Goal: Complete application form

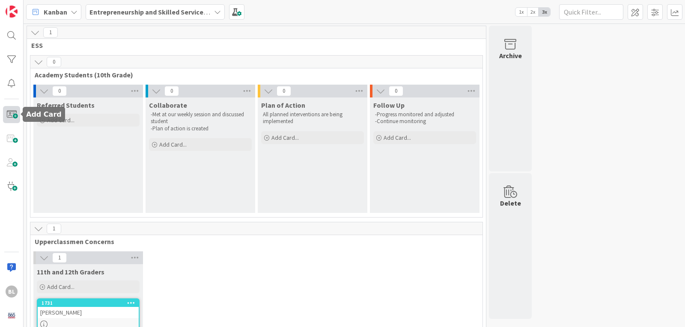
click at [11, 115] on span at bounding box center [11, 114] width 17 height 17
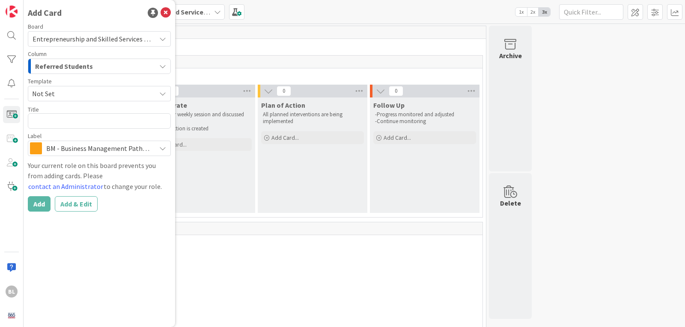
click at [79, 93] on span "Not Set" at bounding box center [90, 93] width 117 height 11
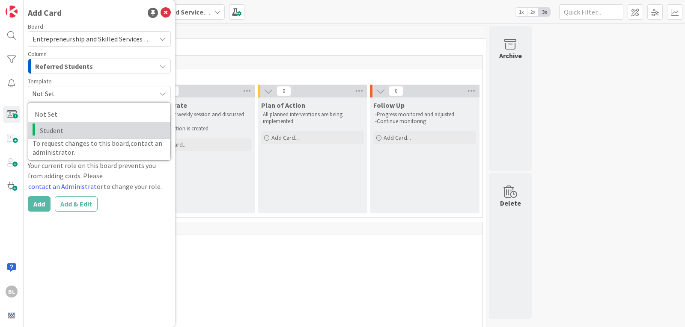
click at [48, 130] on span "Student" at bounding box center [102, 130] width 124 height 11
type textarea "x"
type textarea "Student"
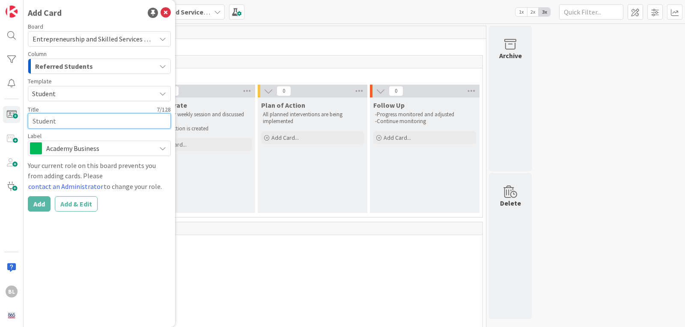
click at [49, 120] on textarea "Student" at bounding box center [99, 120] width 143 height 15
type textarea "x"
click at [38, 121] on textarea at bounding box center [99, 120] width 143 height 15
type textarea "x"
type textarea "Sa"
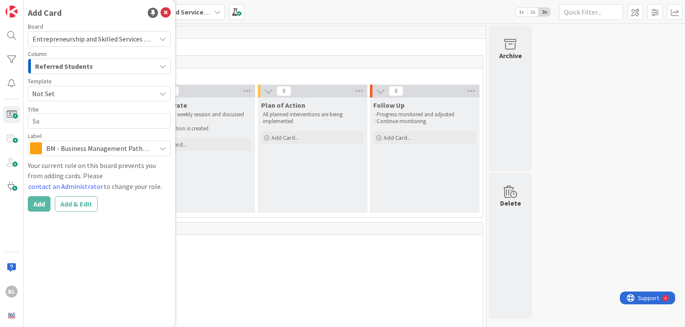
type textarea "x"
type textarea "[PERSON_NAME]"
type textarea "x"
type textarea "[PERSON_NAME]"
type textarea "x"
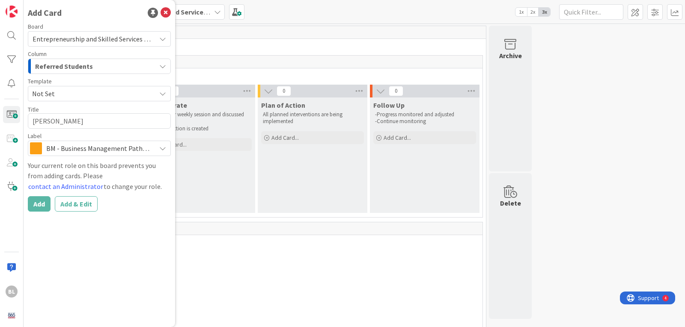
type textarea "[PERSON_NAME]"
type textarea "x"
type textarea "[PERSON_NAME]"
type textarea "x"
type textarea "[PERSON_NAME]"
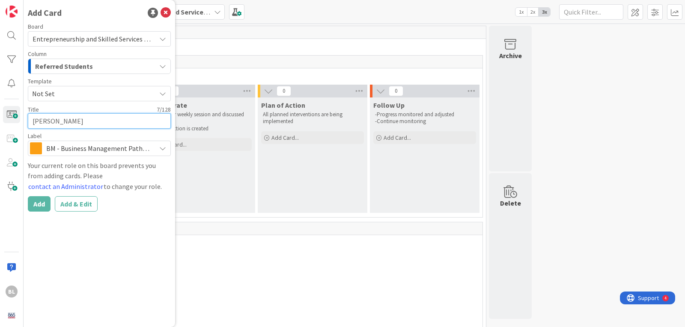
type textarea "x"
type textarea "[PERSON_NAME]"
type textarea "x"
type textarea "[PERSON_NAME]"
type textarea "x"
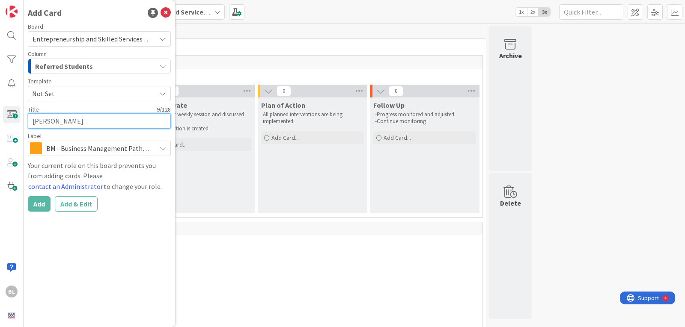
type textarea "[PERSON_NAME]"
type textarea "x"
type textarea "[PERSON_NAME]"
click at [58, 121] on textarea "[PERSON_NAME]" at bounding box center [99, 120] width 143 height 15
type textarea "x"
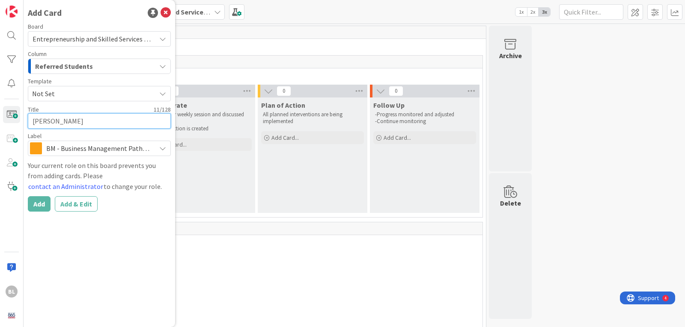
type textarea "[PERSON_NAME]"
type textarea "x"
type textarea "[PERSON_NAME]"
click at [59, 122] on textarea "[PERSON_NAME]" at bounding box center [99, 120] width 143 height 15
type textarea "x"
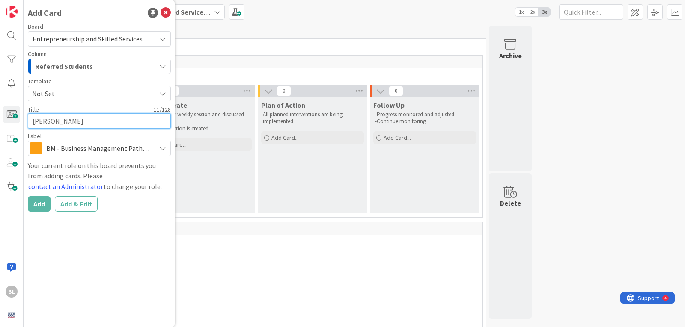
type textarea "[PERSON_NAME] Gicumb"
type textarea "x"
type textarea "[PERSON_NAME] Giumb"
type textarea "x"
type textarea "[PERSON_NAME]"
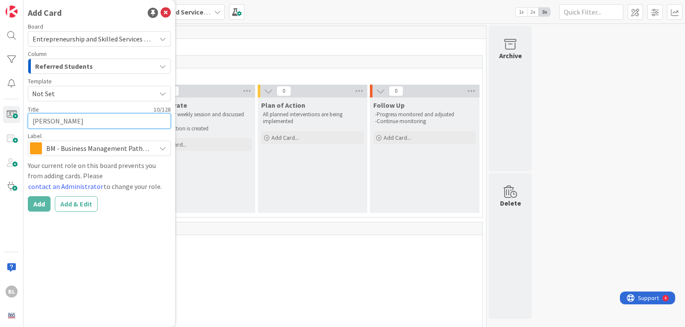
type textarea "x"
type textarea "[PERSON_NAME]"
click at [164, 149] on icon at bounding box center [162, 148] width 7 height 7
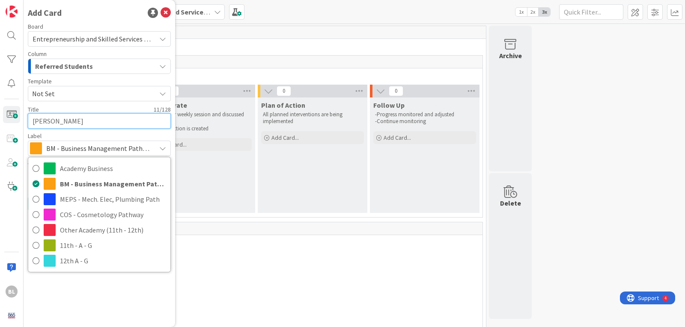
click at [110, 121] on textarea "[PERSON_NAME]" at bounding box center [99, 120] width 143 height 15
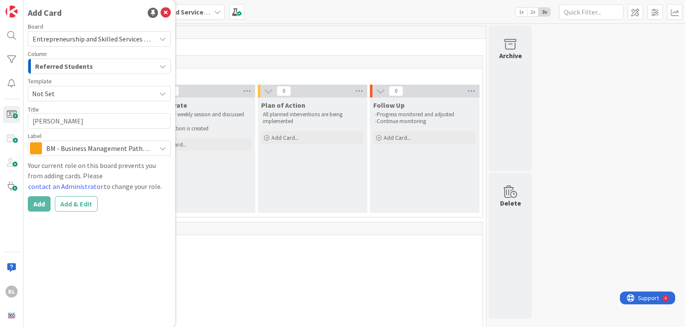
click at [86, 289] on div "Add Card Board Entrepreneurship and Skilled Services Interventions - [DATE]-[DA…" at bounding box center [100, 163] width 152 height 327
click at [166, 11] on icon at bounding box center [166, 13] width 10 height 10
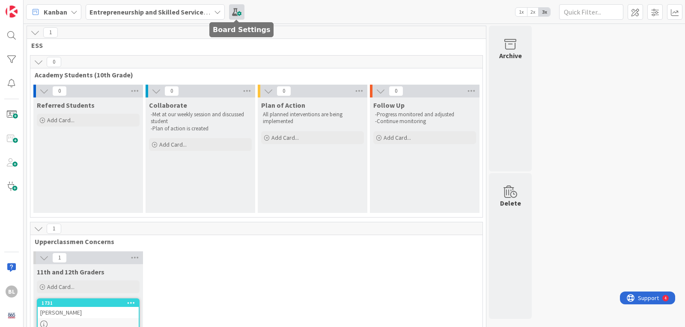
click at [234, 12] on span at bounding box center [236, 11] width 15 height 15
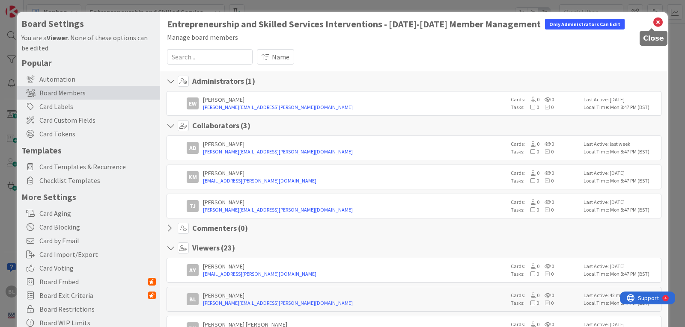
click at [654, 20] on icon at bounding box center [657, 22] width 11 height 12
